Goal: Communication & Community: Answer question/provide support

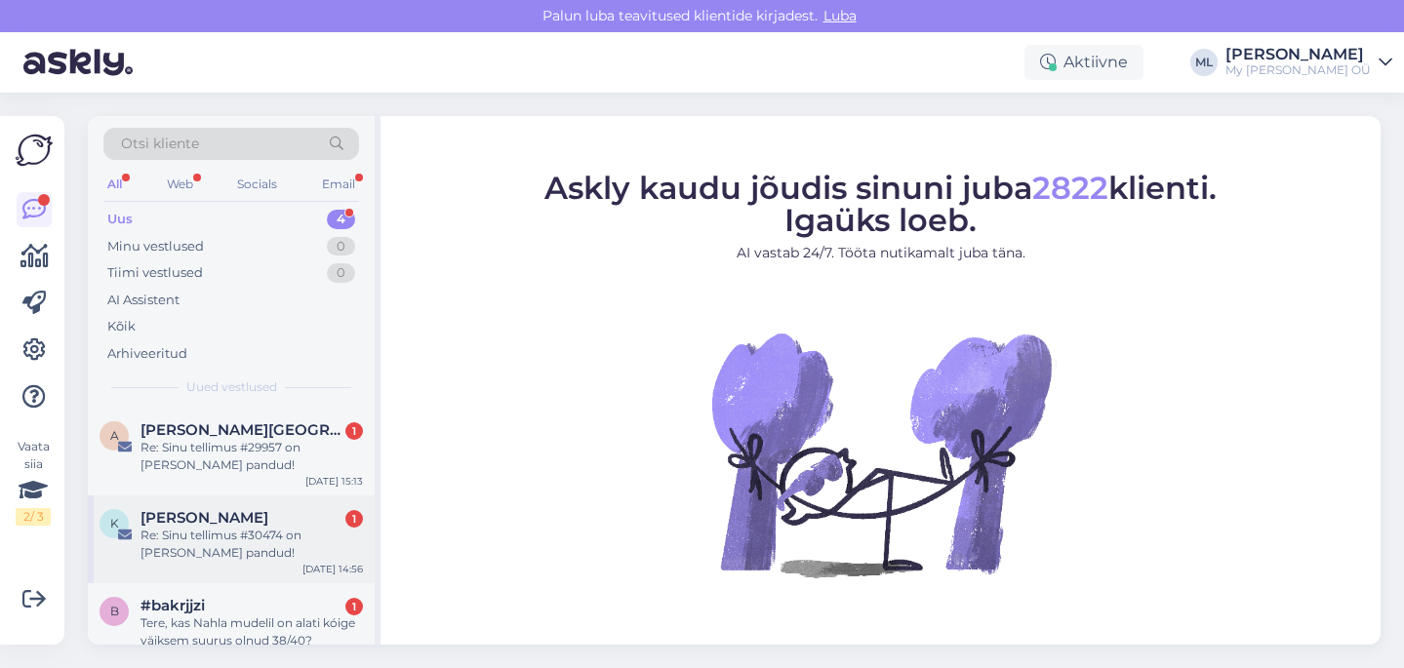
scroll to position [97, 0]
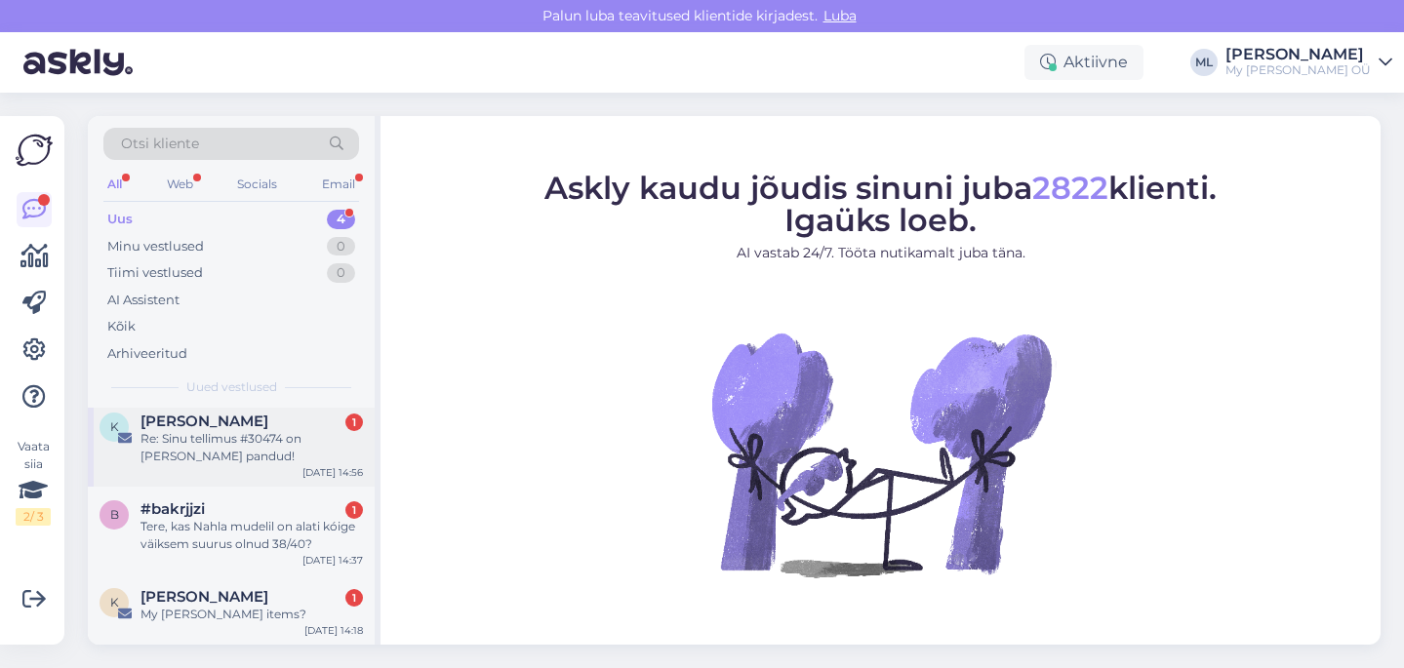
click at [230, 430] on div "Re: Sinu tellimus #30474 on [PERSON_NAME] pandud!" at bounding box center [251, 447] width 222 height 35
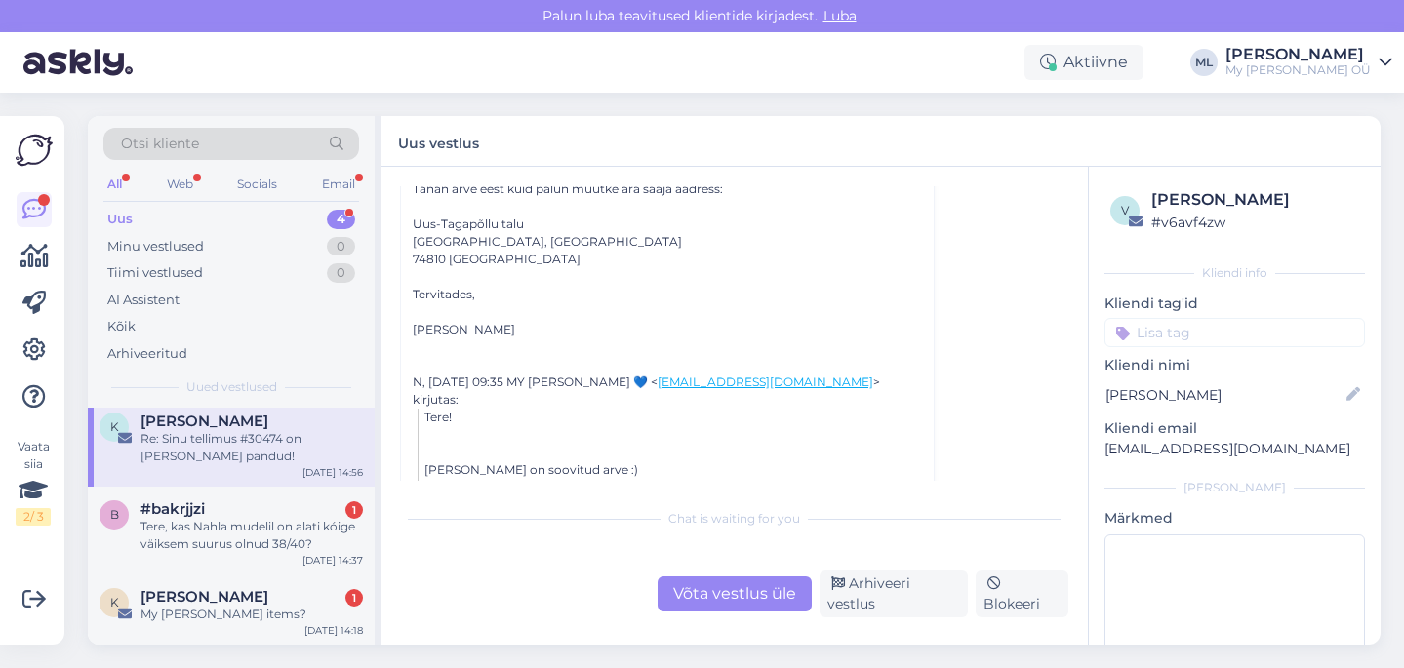
scroll to position [149, 0]
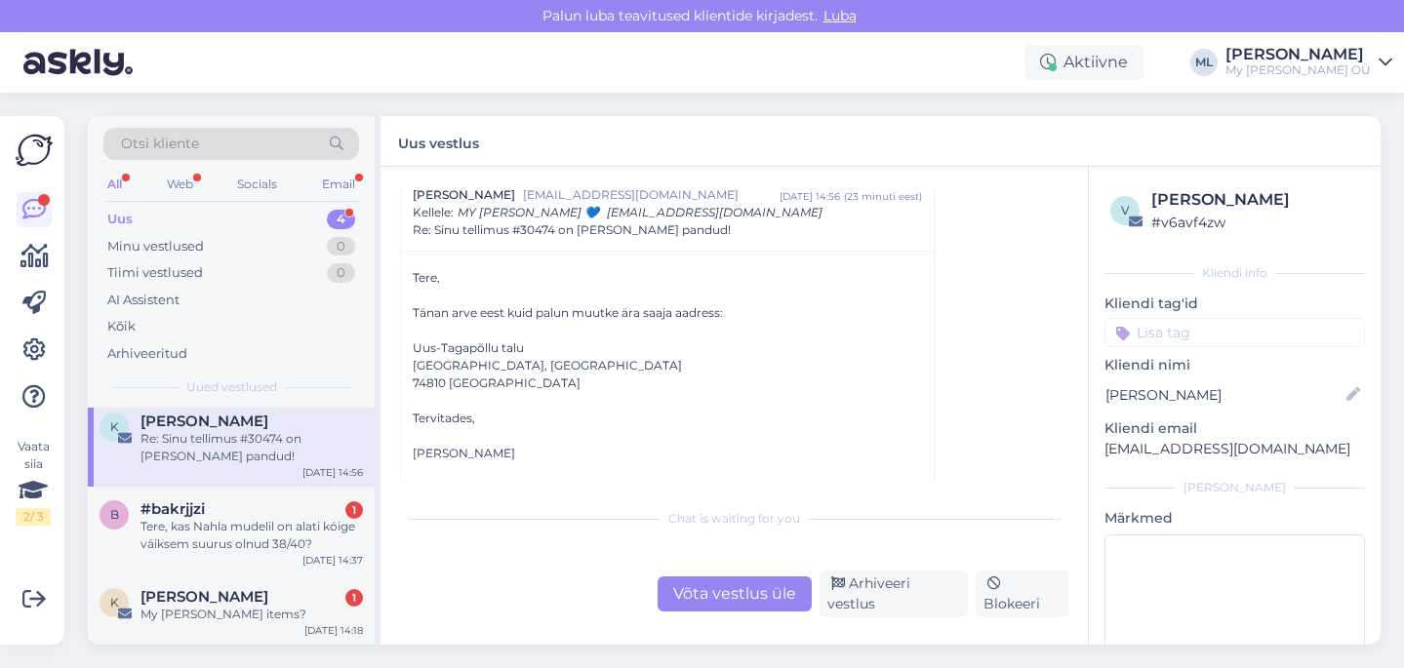
click at [197, 441] on div "Re: Sinu tellimus #30474 on [PERSON_NAME] pandud!" at bounding box center [251, 447] width 222 height 35
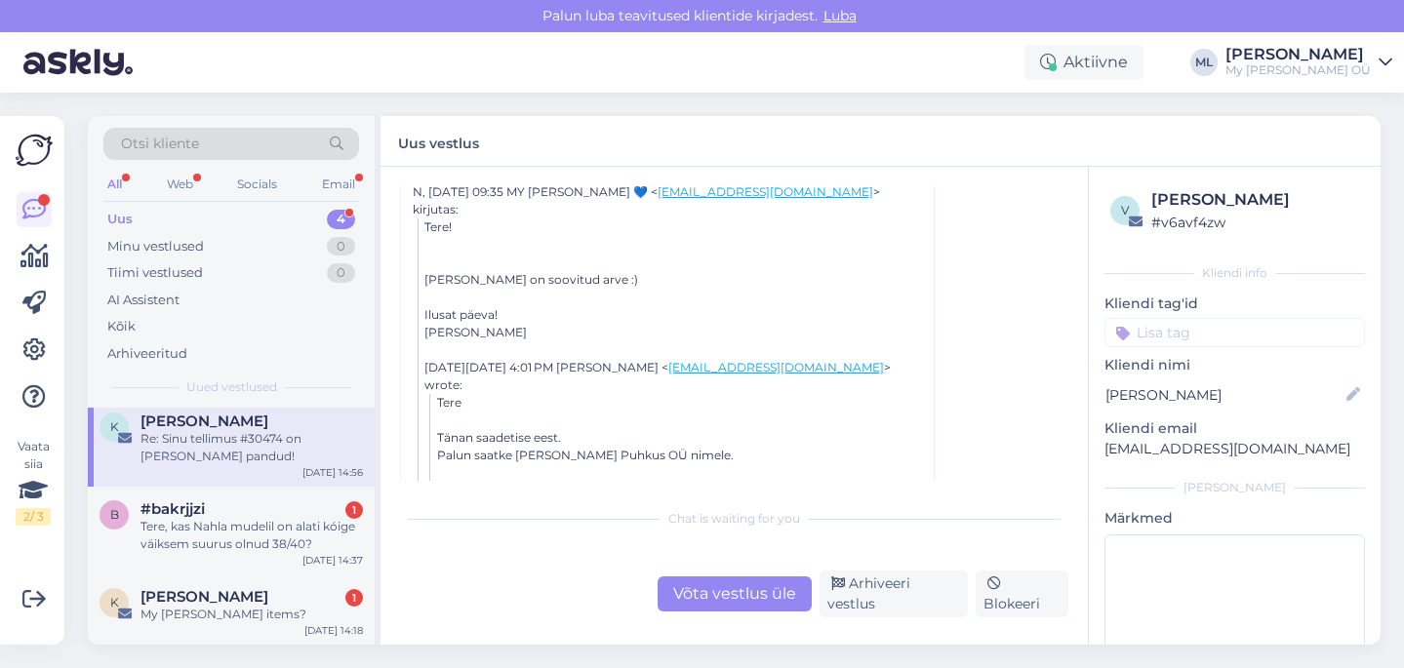
scroll to position [474, 0]
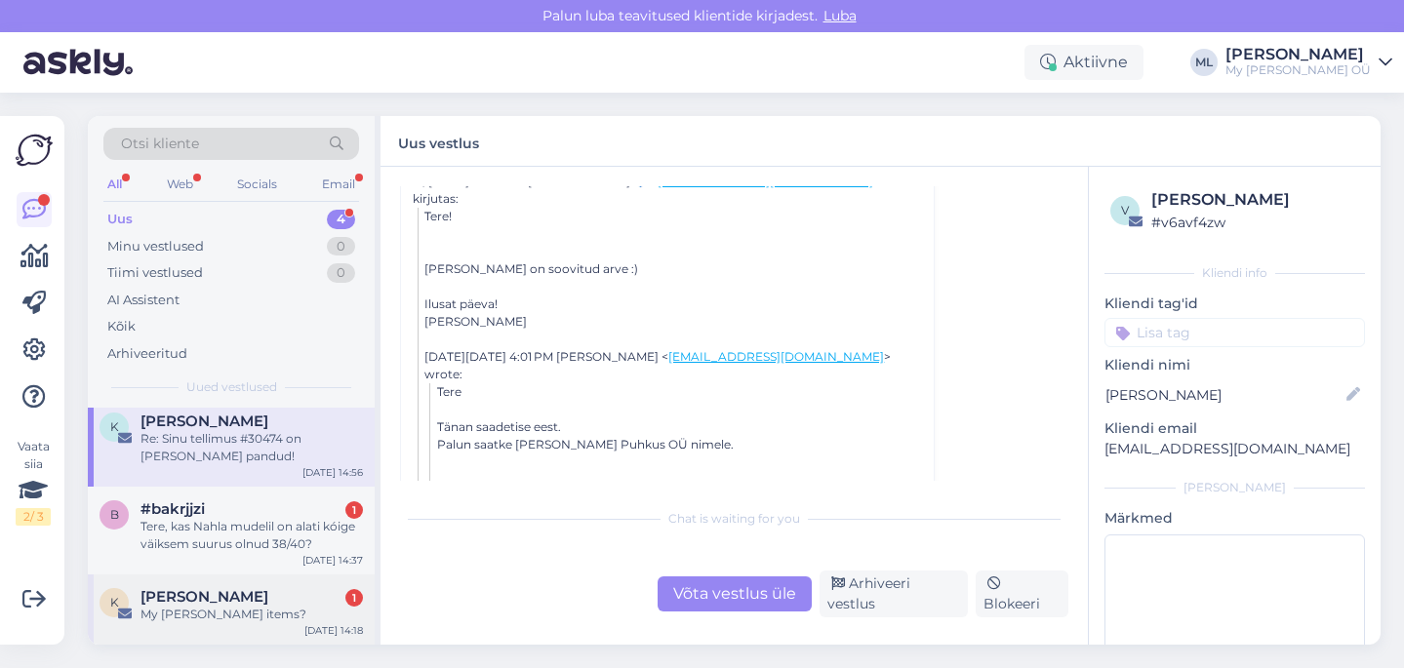
click at [230, 595] on span "[PERSON_NAME]" at bounding box center [204, 597] width 128 height 18
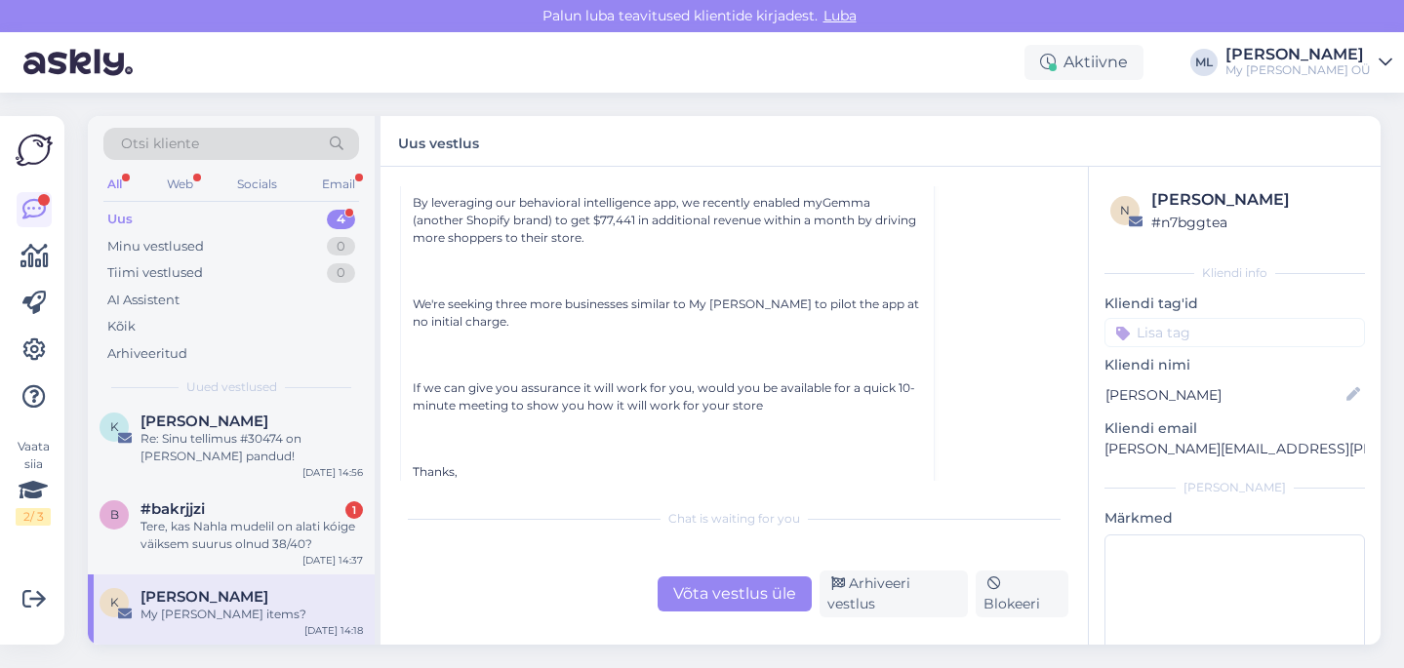
scroll to position [235, 0]
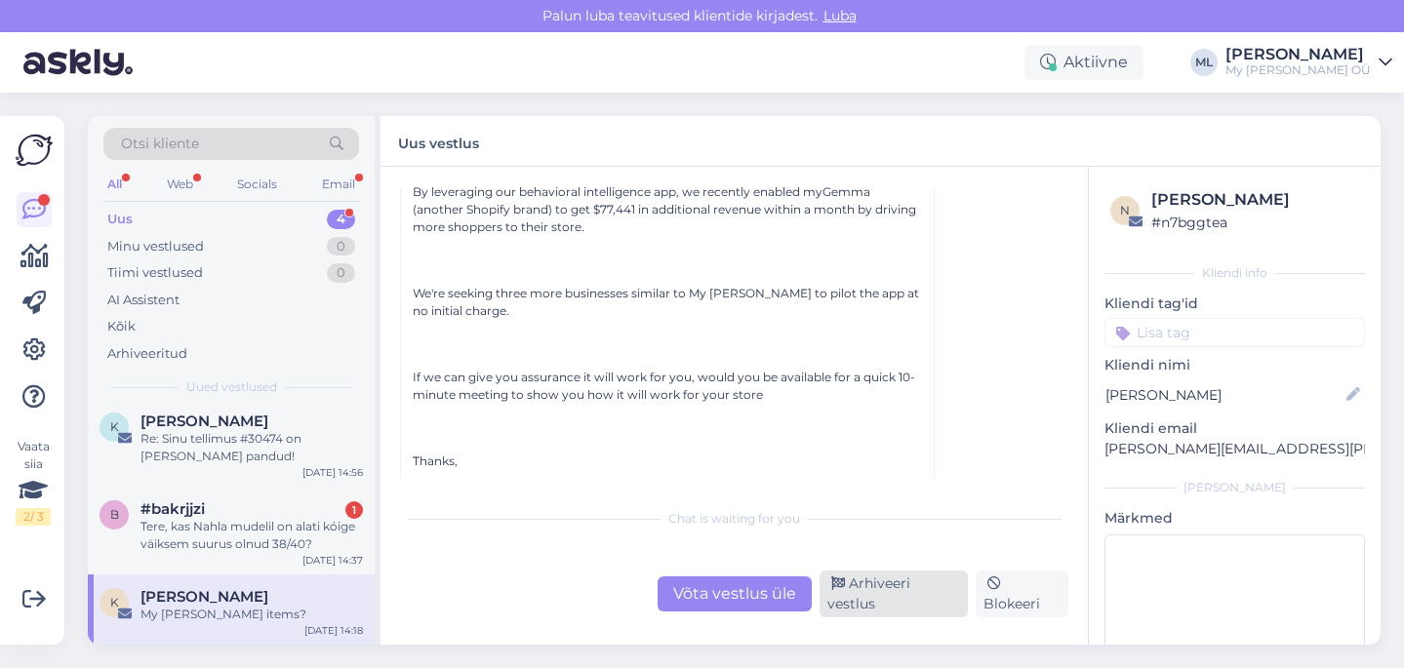
click at [863, 607] on div "Arhiveeri vestlus" at bounding box center [893, 594] width 148 height 47
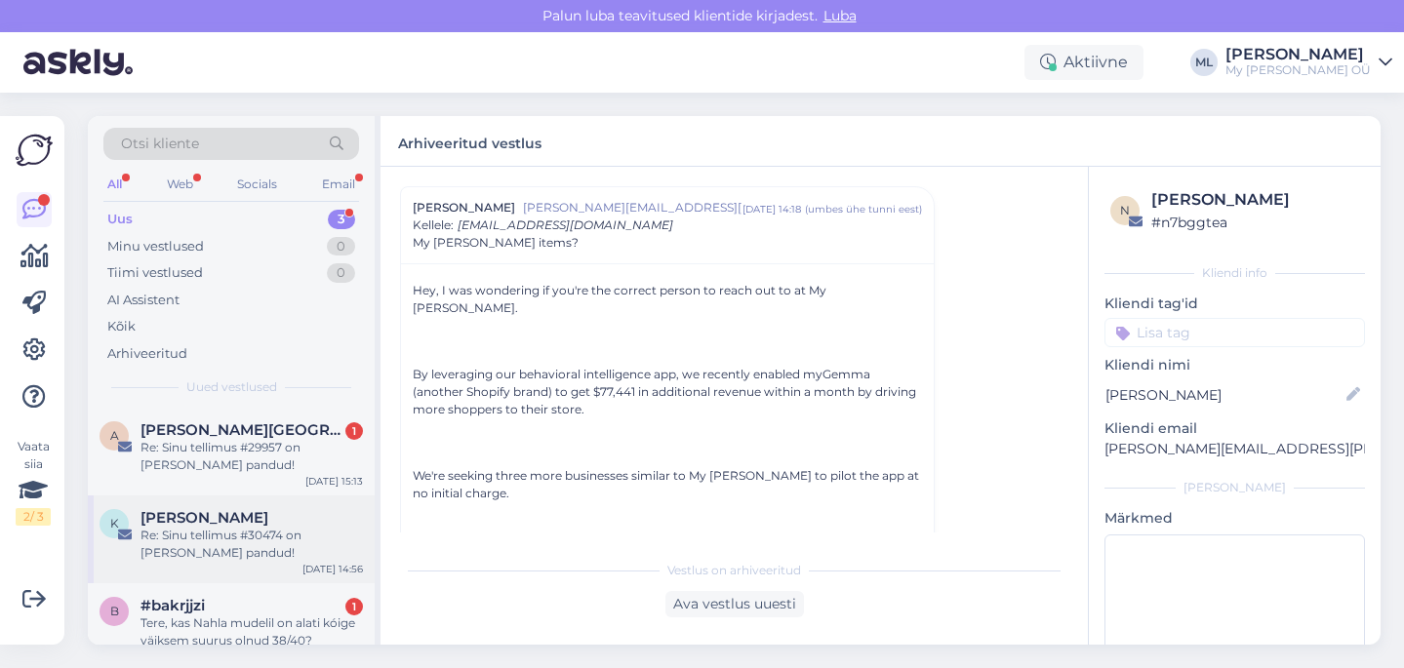
scroll to position [26, 0]
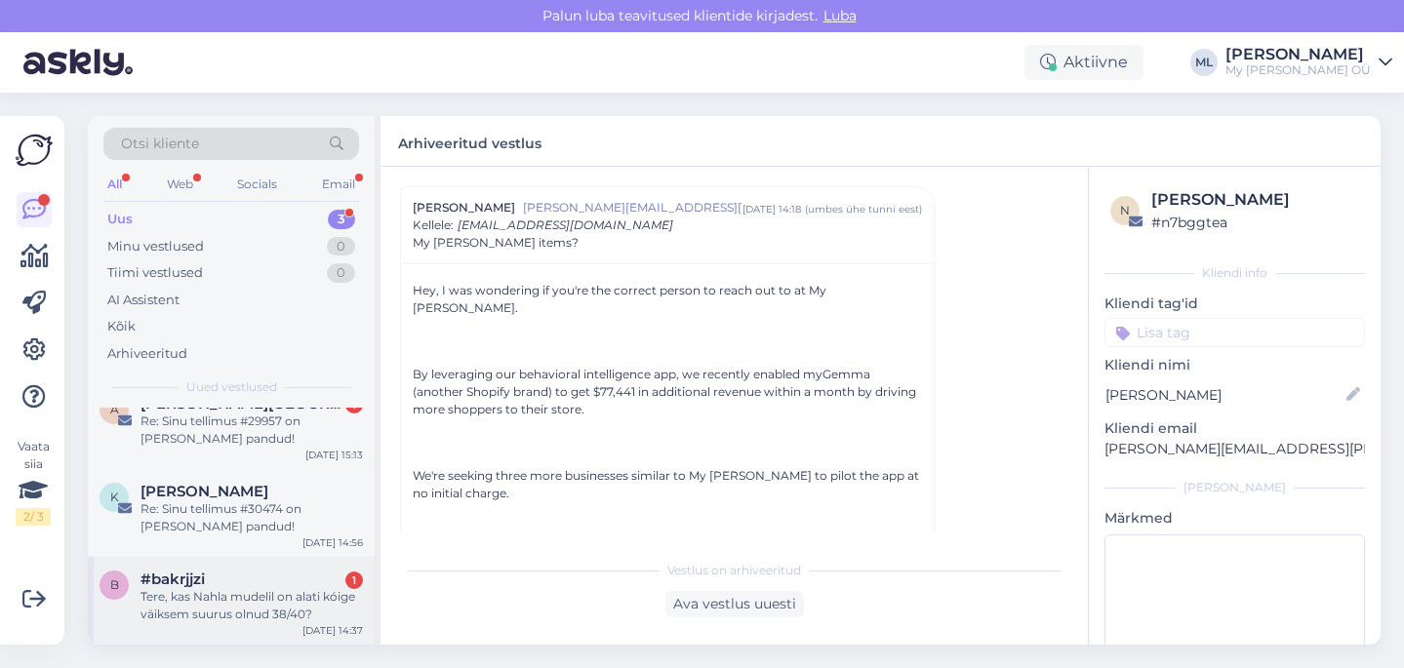
click at [269, 606] on div "Tere, kas Nahla mudelil on alati kóige väiksem suurus olnud 38/40?" at bounding box center [251, 605] width 222 height 35
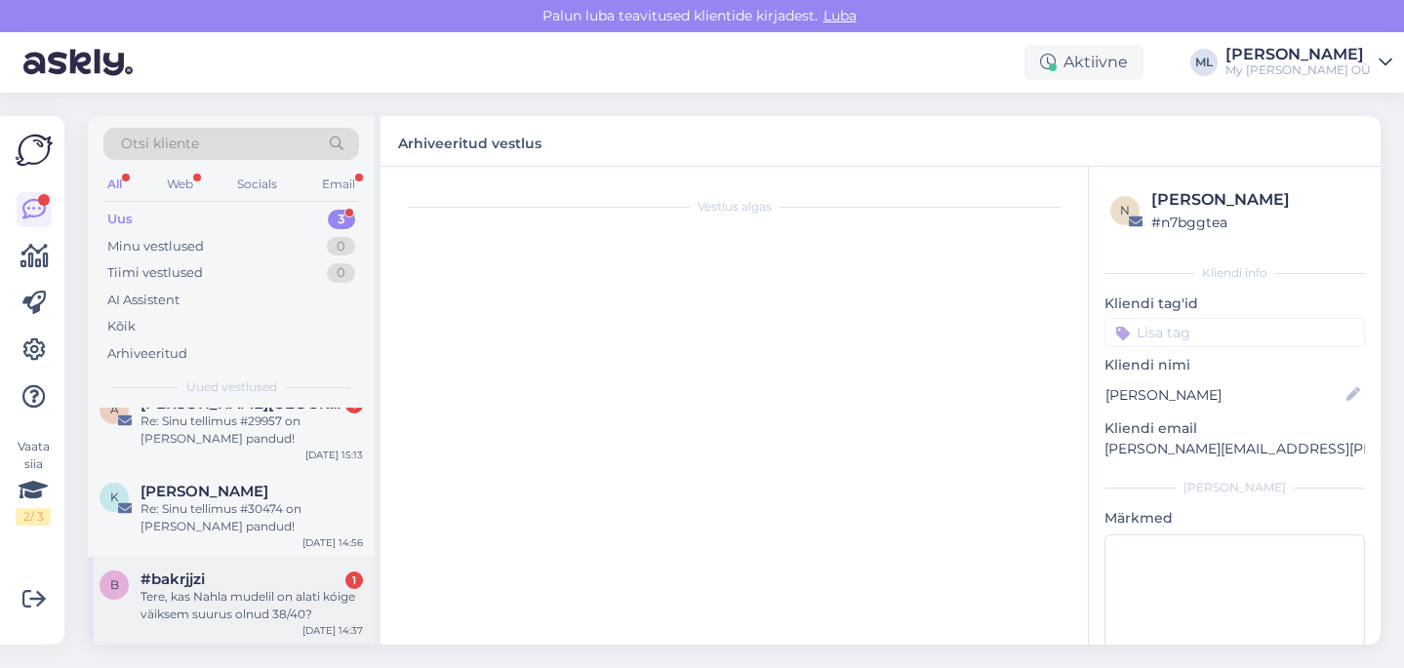
click at [304, 579] on div "#bakrjjzi 1" at bounding box center [251, 580] width 222 height 18
click at [220, 609] on div "Tere, kas Nahla mudelil on alati kóige väiksem suurus olnud 38/40?" at bounding box center [251, 605] width 222 height 35
click at [291, 491] on div "[PERSON_NAME]" at bounding box center [251, 492] width 222 height 18
click at [251, 582] on div "#bakrjjzi 1" at bounding box center [251, 580] width 222 height 18
click at [235, 430] on div "Re: Sinu tellimus #29957 on [PERSON_NAME] pandud!" at bounding box center [251, 430] width 222 height 35
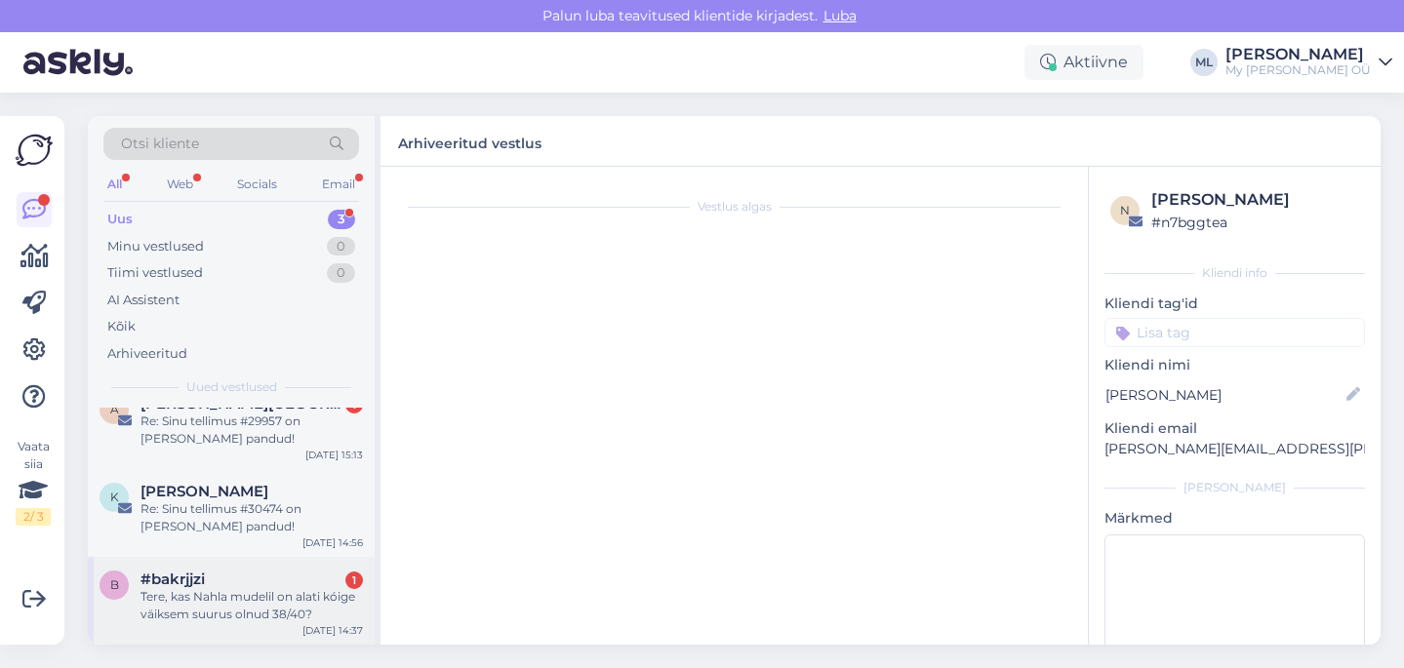
click at [235, 579] on div "#bakrjjzi 1" at bounding box center [251, 580] width 222 height 18
click at [214, 542] on div "K [PERSON_NAME] Re: Sinu tellimus #30474 on [PERSON_NAME] pandud! [DATE] 14:56" at bounding box center [231, 513] width 287 height 88
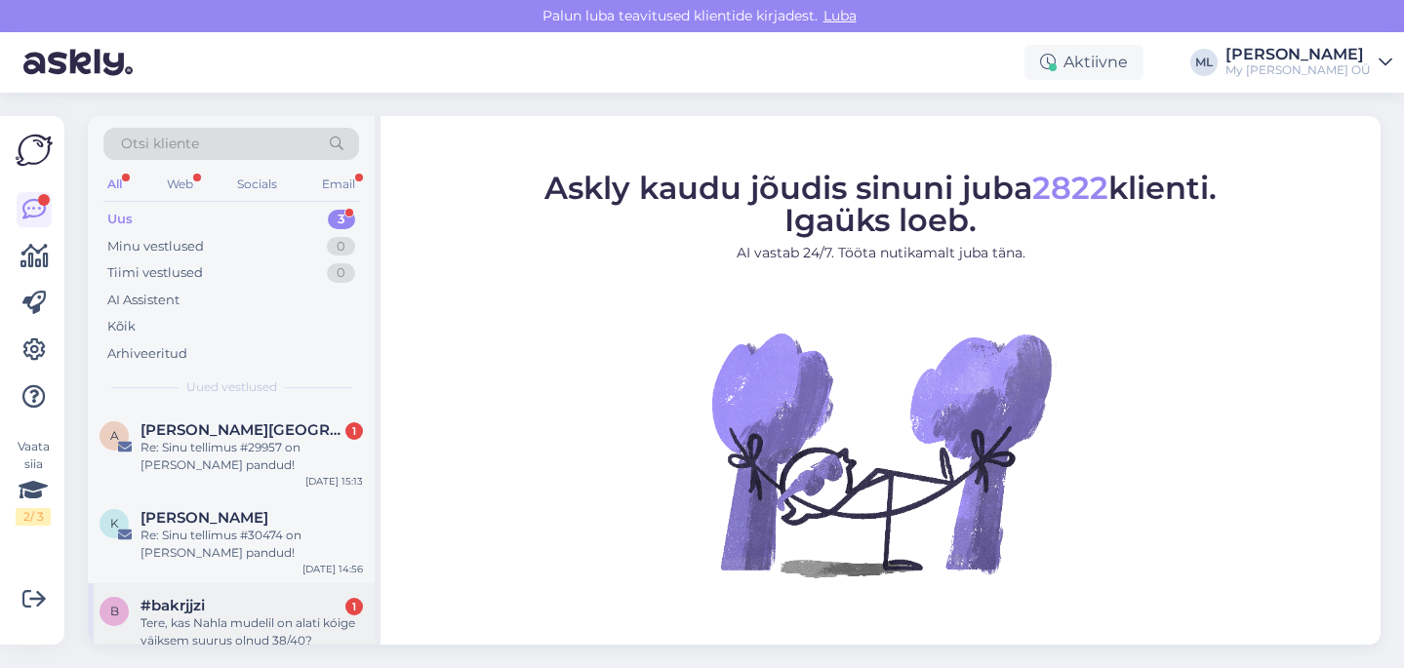
click at [234, 630] on div "Tere, kas Nahla mudelil on alati kóige väiksem suurus olnud 38/40?" at bounding box center [251, 632] width 222 height 35
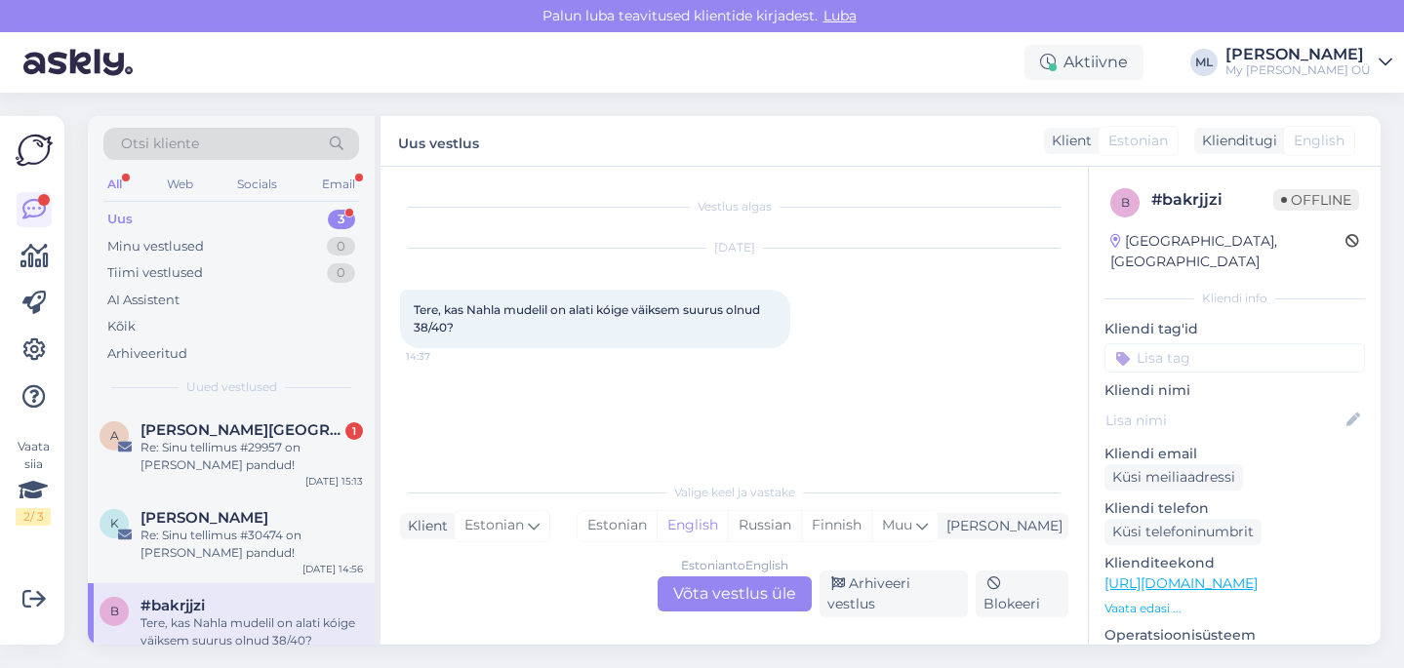
click at [706, 612] on div "Estonian to English Võta vestlus üle" at bounding box center [735, 594] width 154 height 35
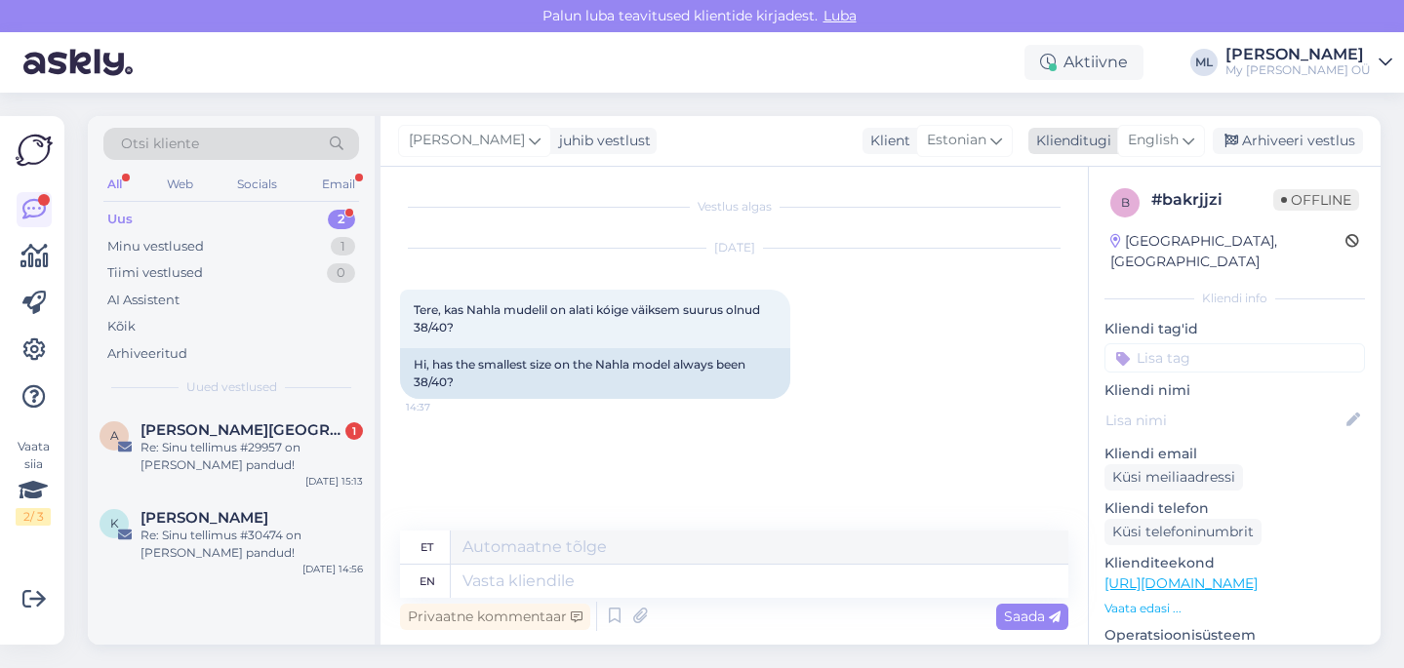
click at [1155, 142] on span "English" at bounding box center [1153, 140] width 51 height 21
type input "est"
click at [1040, 246] on ul "Estonian" at bounding box center [1117, 227] width 215 height 47
click at [1040, 237] on link "Estonian" at bounding box center [1117, 227] width 215 height 31
click at [435, 573] on textarea at bounding box center [734, 577] width 668 height 41
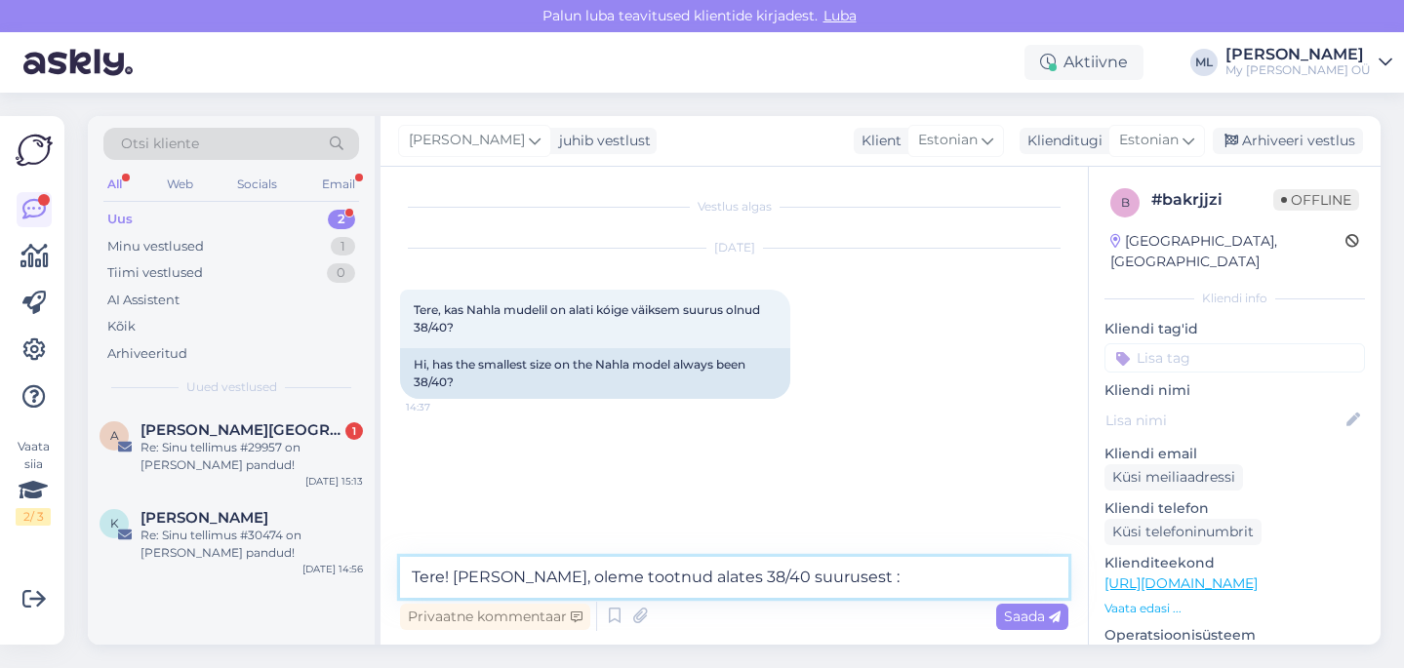
type textarea "Tere! Jaa, oleme tootnud alates 38/40 suurusest :)"
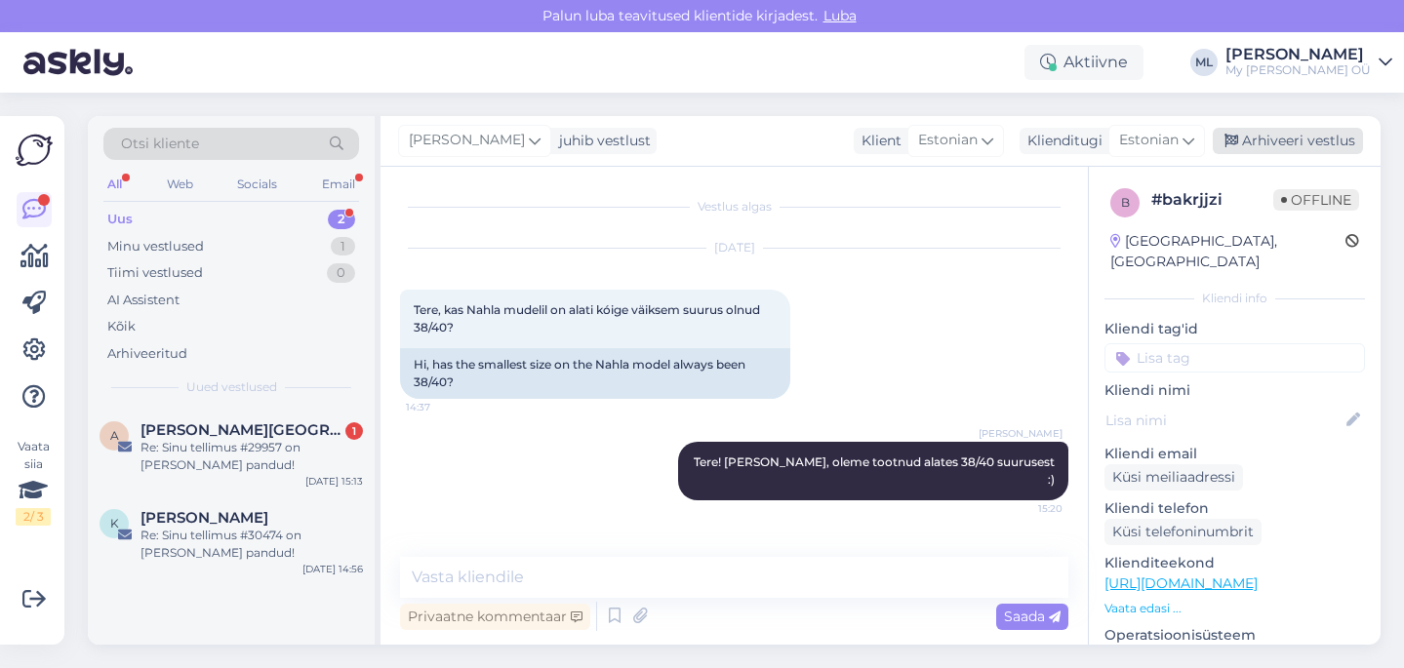
click at [1340, 134] on div "Arhiveeri vestlus" at bounding box center [1288, 141] width 150 height 26
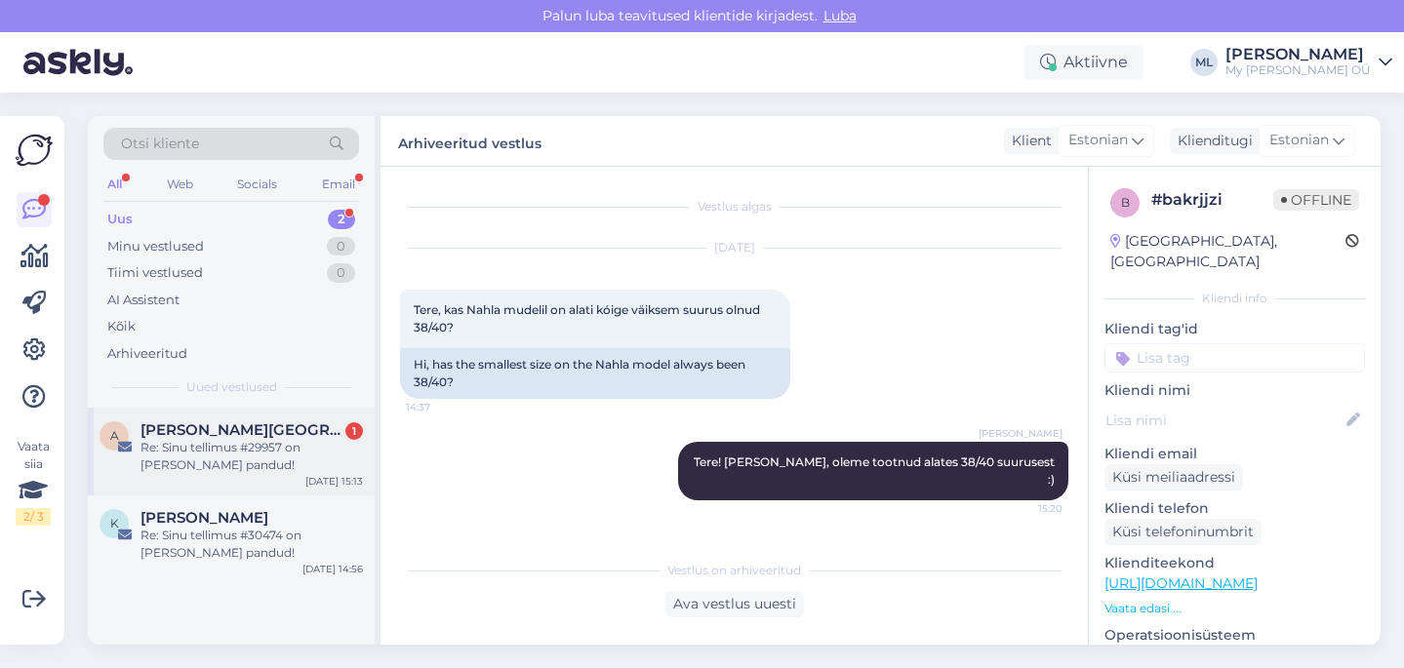
click at [237, 445] on div "Re: Sinu tellimus #29957 on [PERSON_NAME] pandud!" at bounding box center [251, 456] width 222 height 35
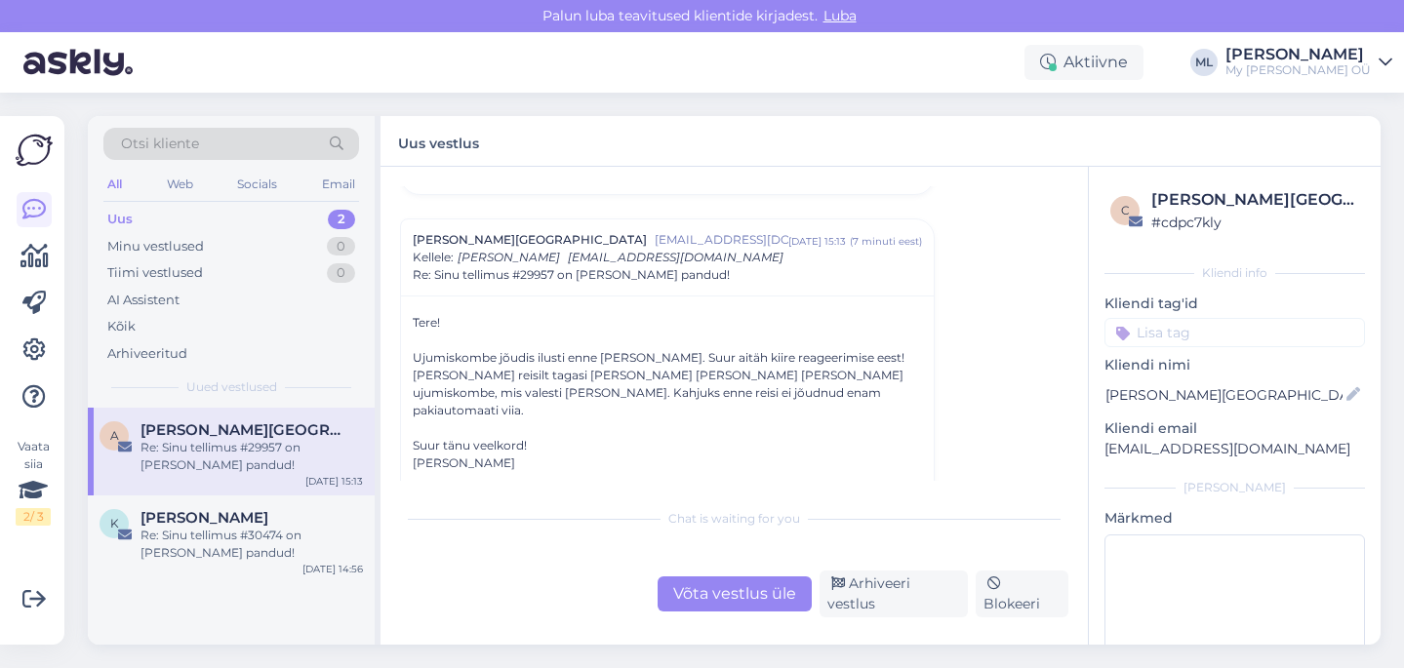
scroll to position [343, 0]
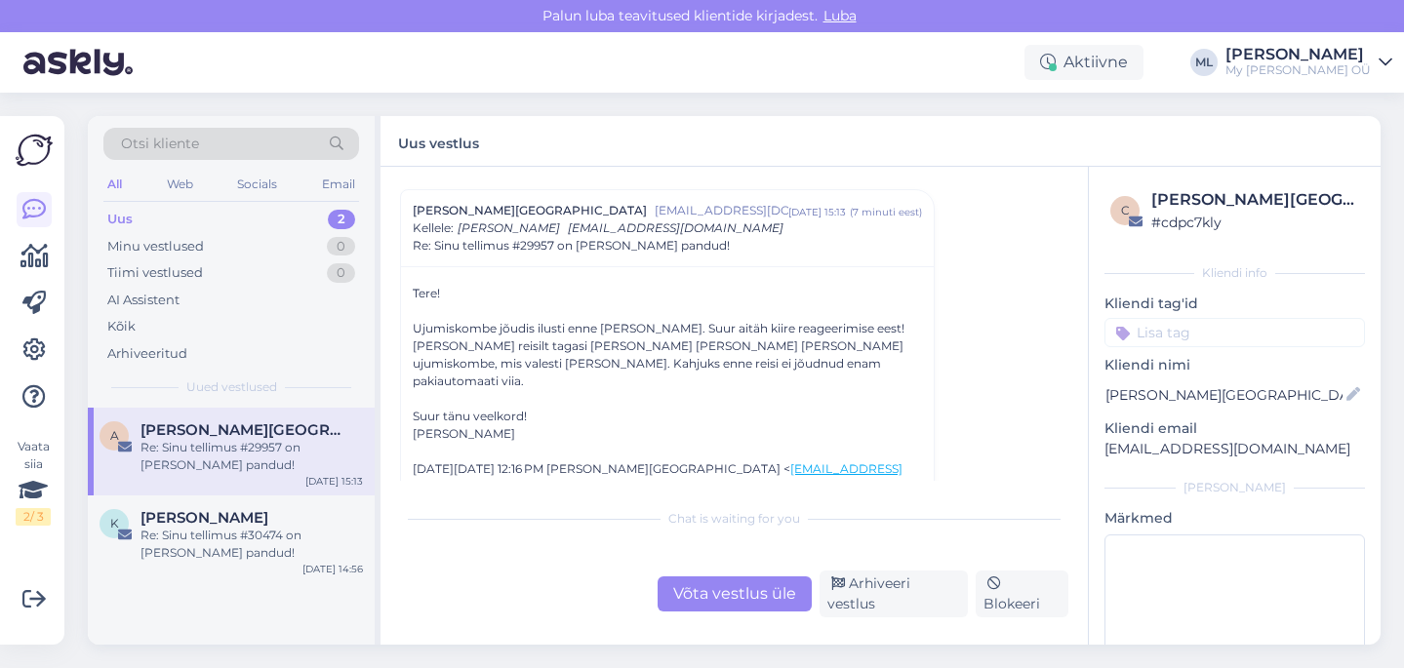
click at [727, 592] on div "Võta vestlus üle" at bounding box center [735, 594] width 154 height 35
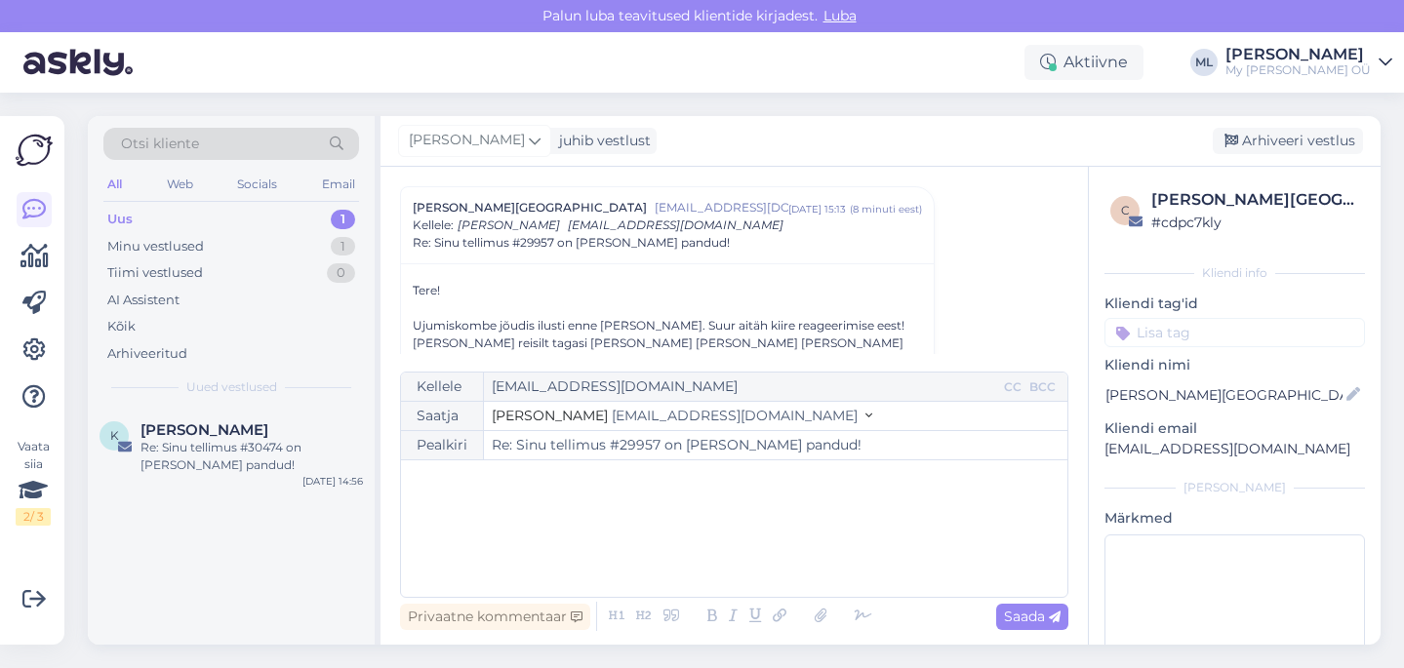
click at [612, 407] on span "[EMAIL_ADDRESS][DOMAIN_NAME]" at bounding box center [735, 416] width 246 height 18
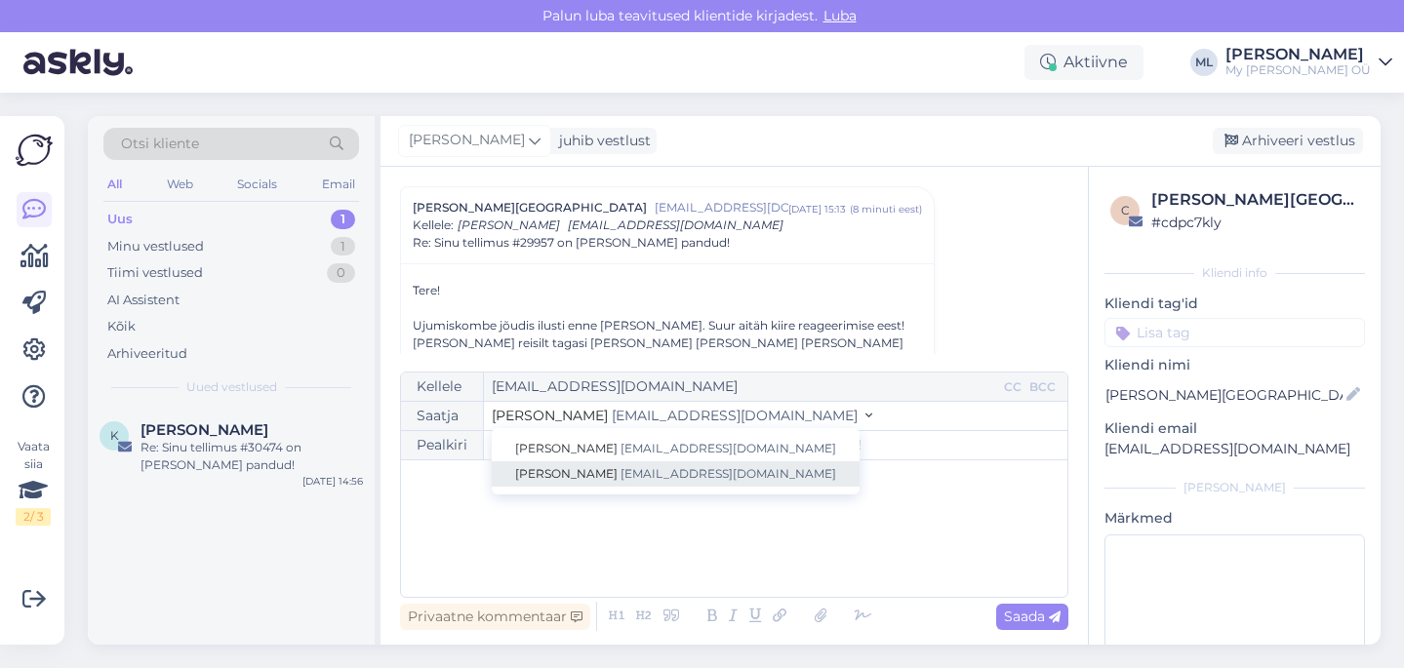
click at [620, 469] on span "[EMAIL_ADDRESS][DOMAIN_NAME]" at bounding box center [728, 473] width 216 height 15
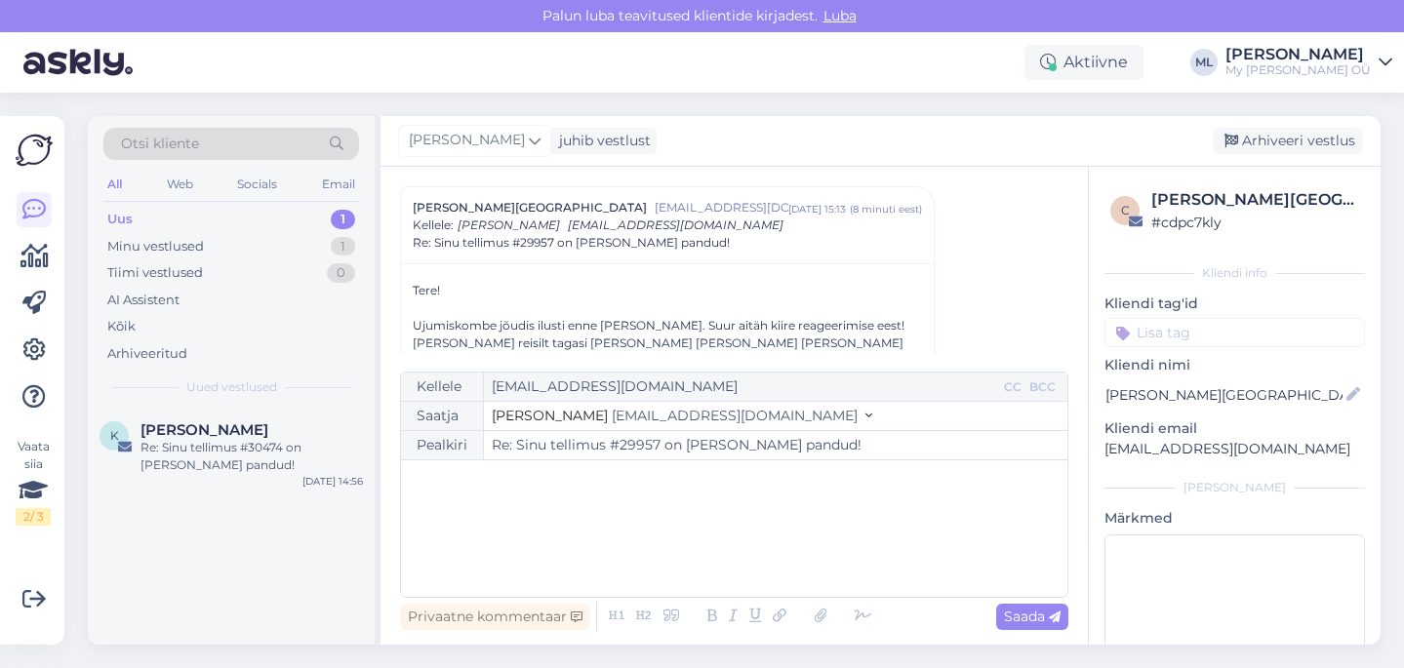
click at [536, 508] on div "﻿" at bounding box center [734, 528] width 647 height 117
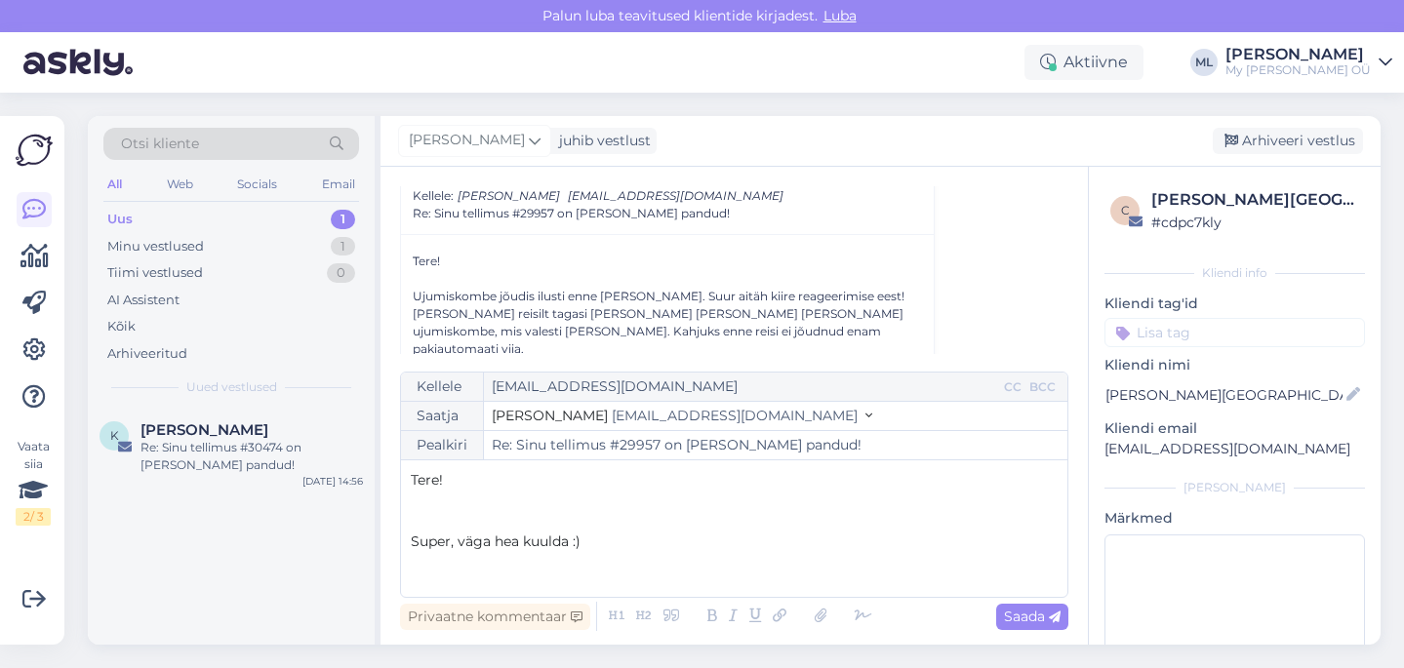
scroll to position [377, 0]
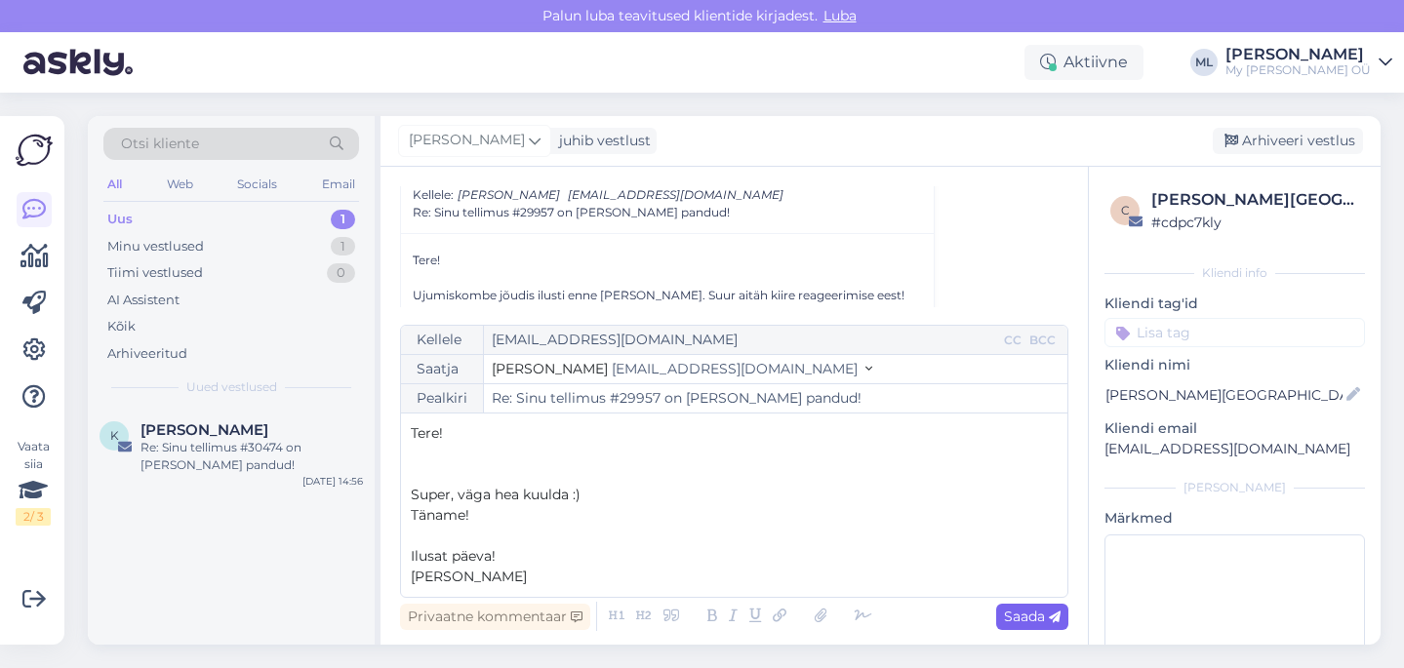
click at [1016, 615] on span "Saada" at bounding box center [1032, 617] width 57 height 18
type input "Re: Sinu tellimus #29957 on [PERSON_NAME] pandud!"
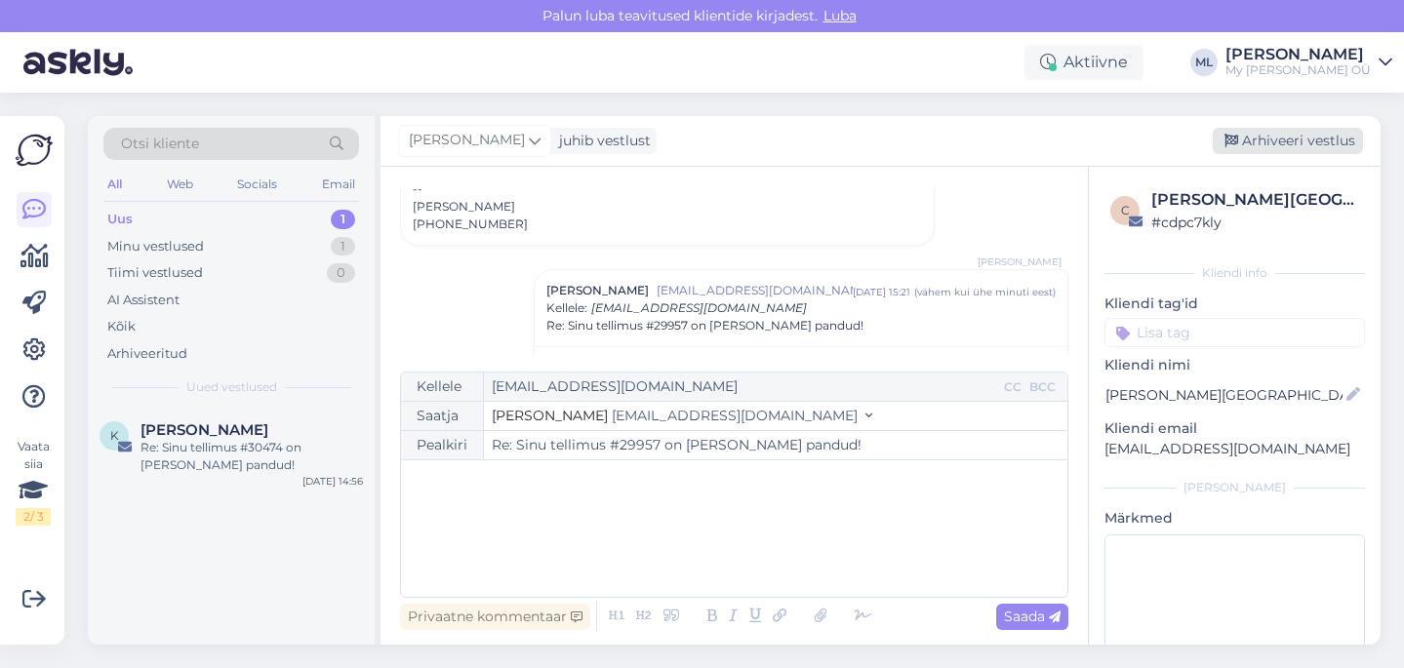
click at [1245, 134] on div "Arhiveeri vestlus" at bounding box center [1288, 141] width 150 height 26
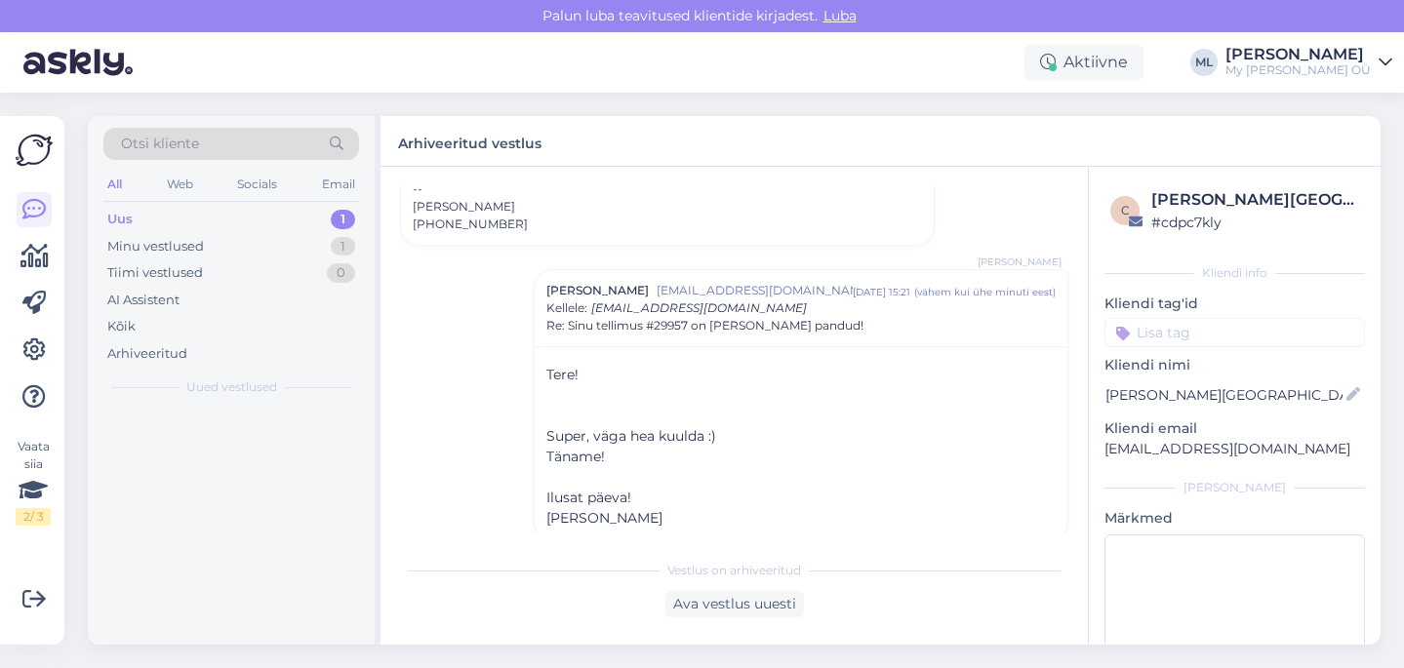
scroll to position [1095, 0]
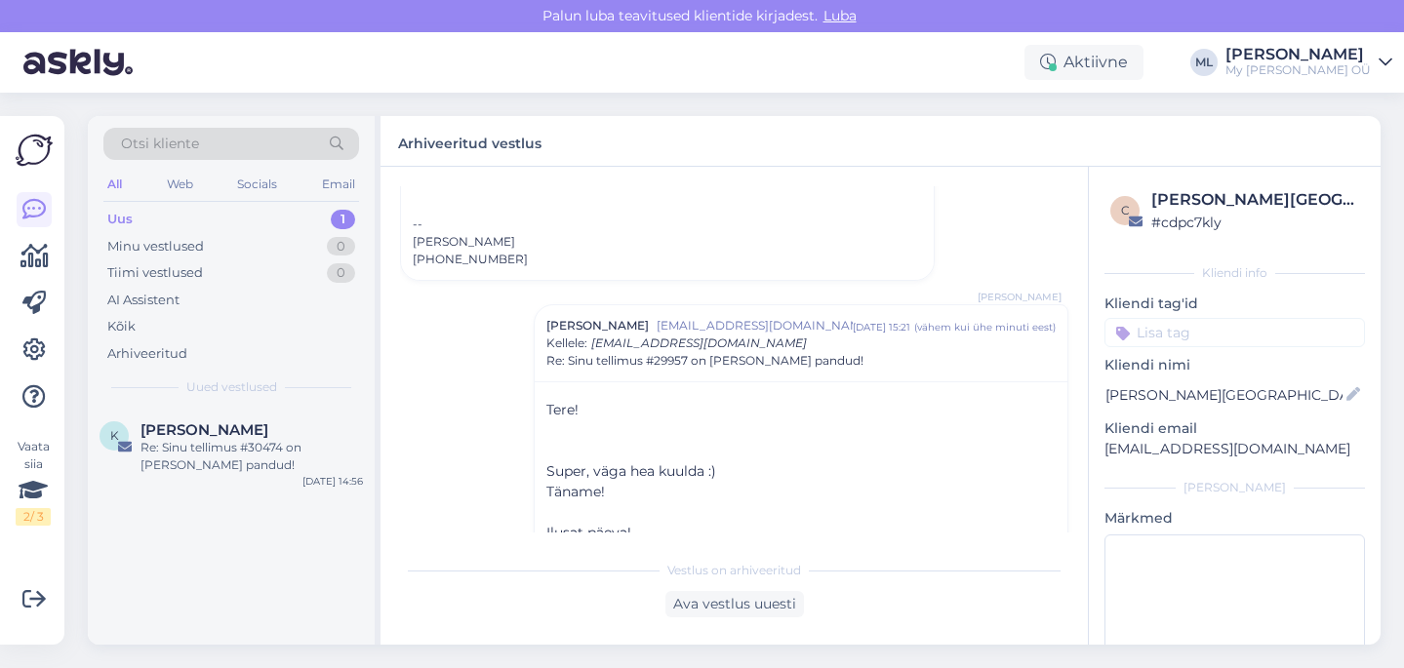
click at [186, 209] on div "Uus 1" at bounding box center [231, 219] width 256 height 27
click at [180, 220] on div "Uus 1" at bounding box center [231, 219] width 256 height 27
